Goal: Transaction & Acquisition: Purchase product/service

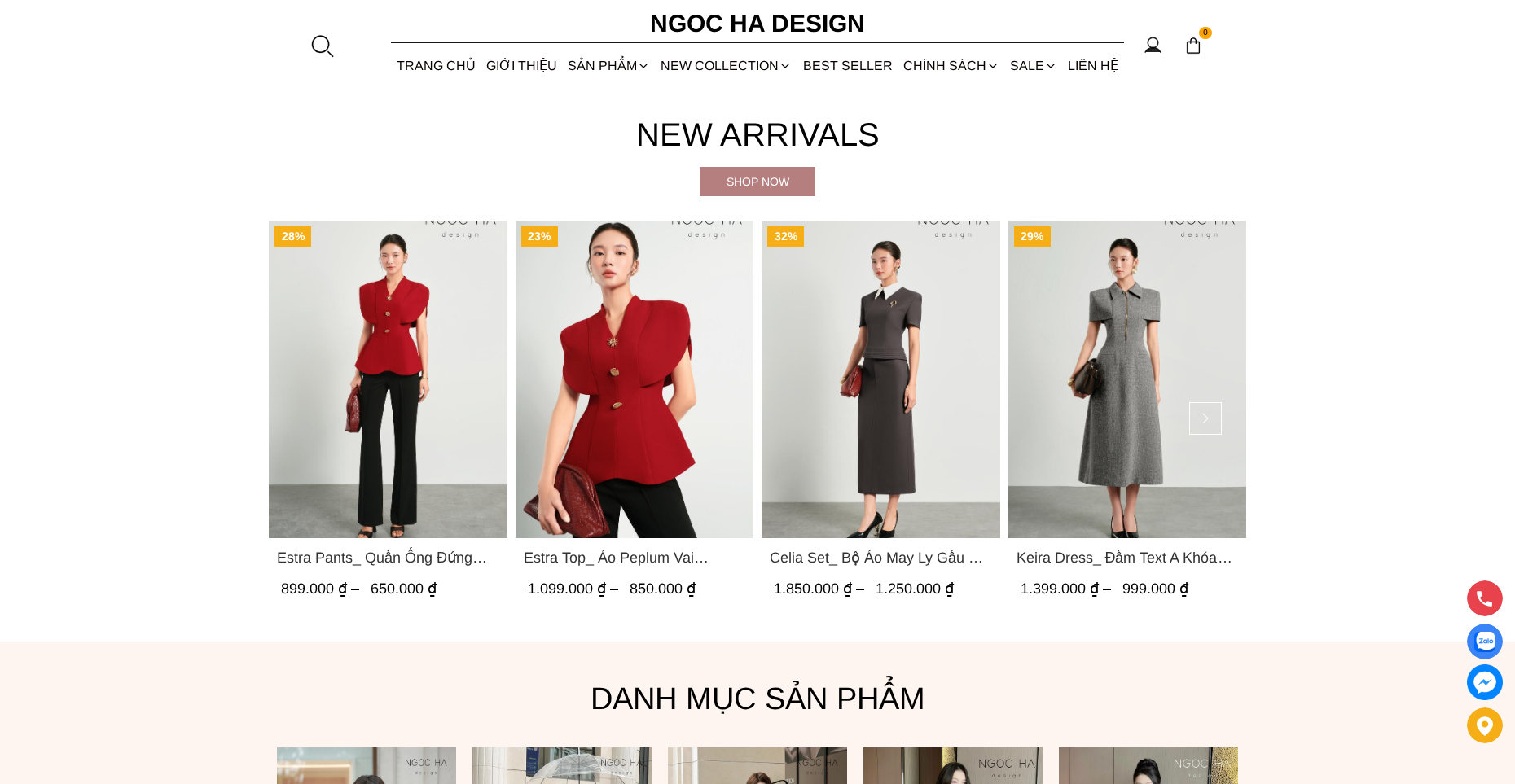
scroll to position [652, 0]
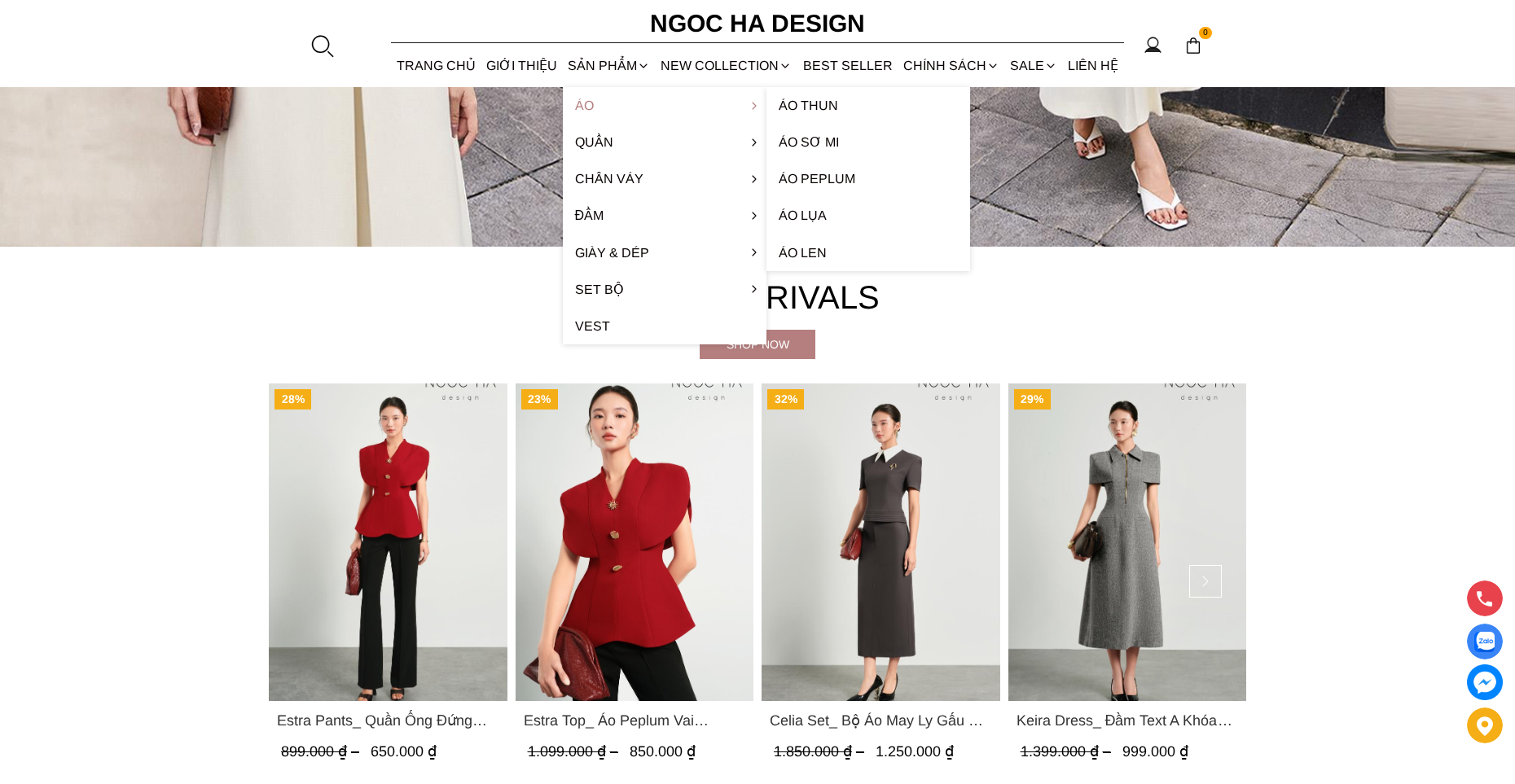
click at [757, 102] on icon at bounding box center [753, 105] width 13 height 13
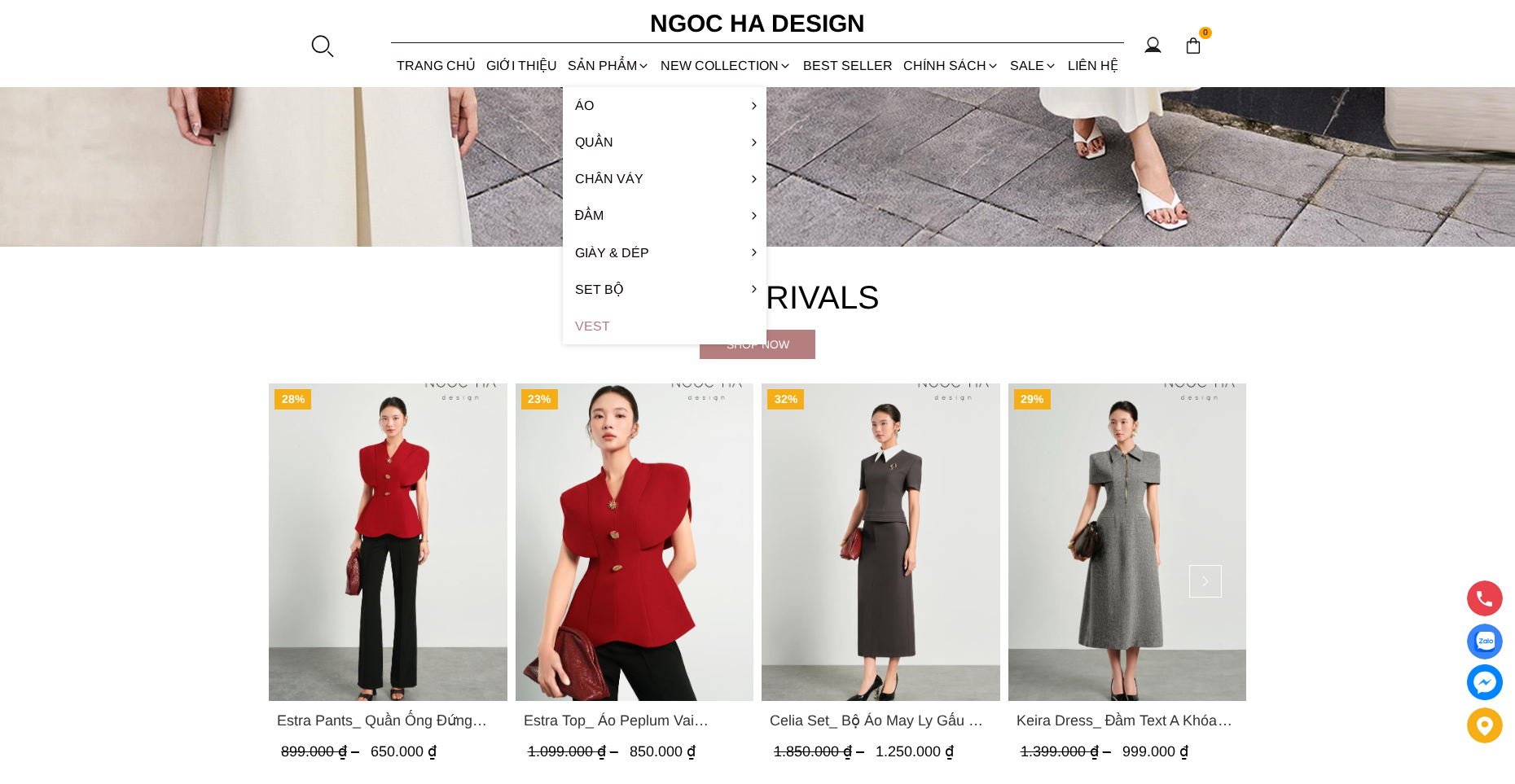
click at [587, 323] on link "Vest" at bounding box center [664, 326] width 204 height 37
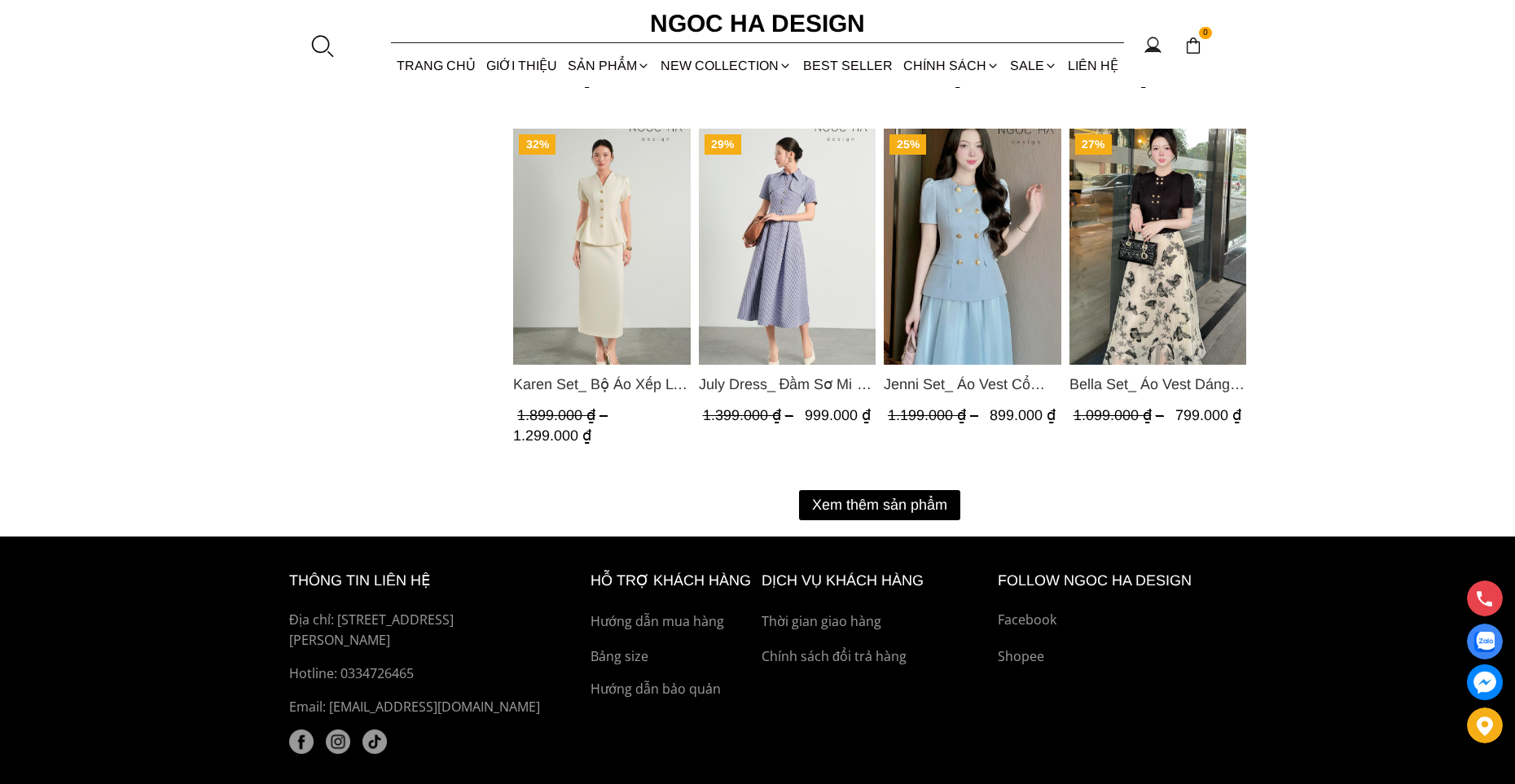
scroll to position [2183, 0]
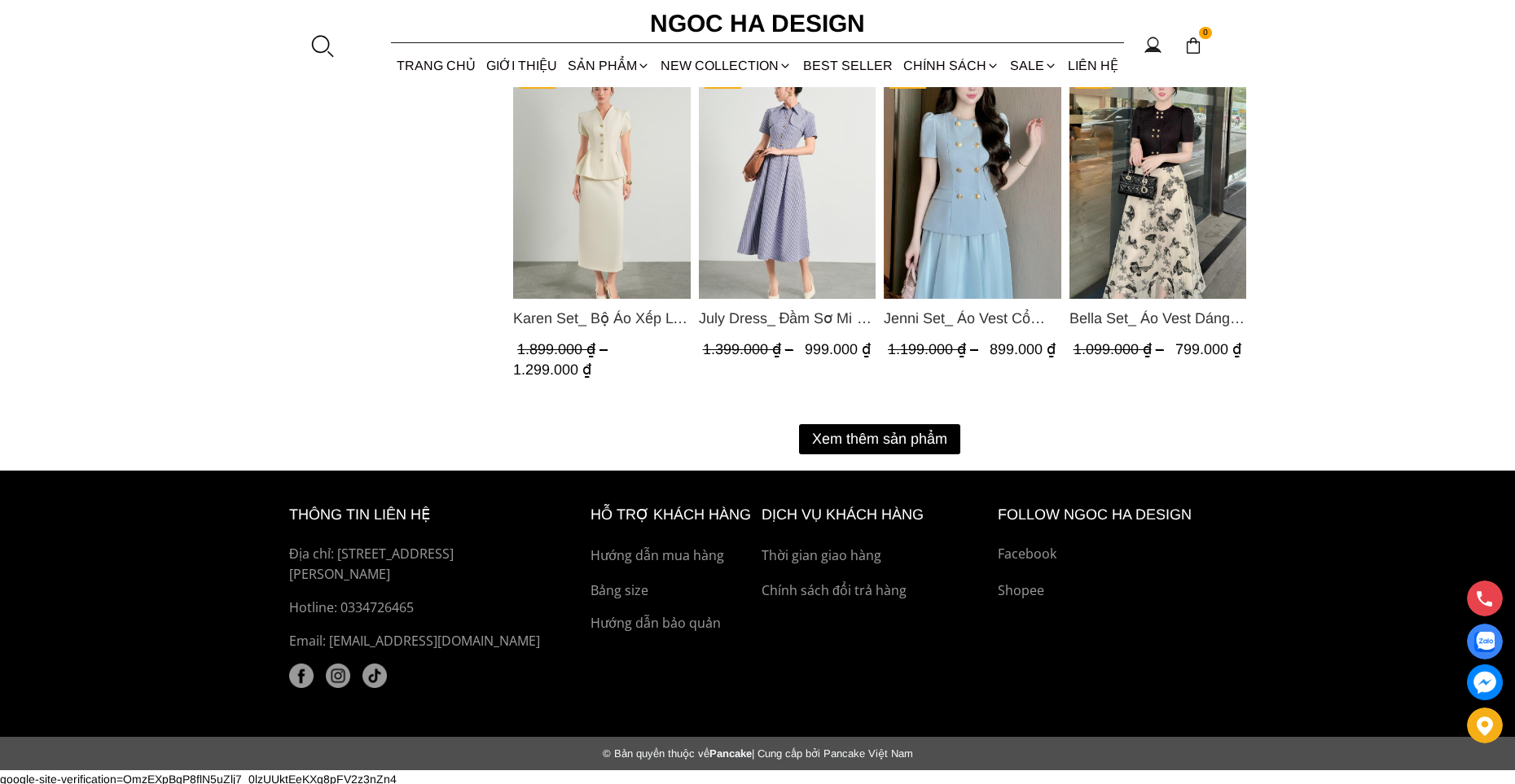
click at [909, 429] on button "Xem thêm sản phẩm" at bounding box center [880, 439] width 162 height 30
